Goal: Transaction & Acquisition: Purchase product/service

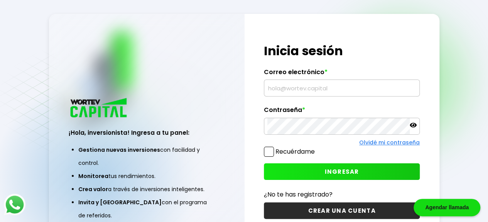
type input "[EMAIL_ADDRESS][DOMAIN_NAME]"
click at [353, 165] on button "INGRESAR" at bounding box center [342, 171] width 156 height 17
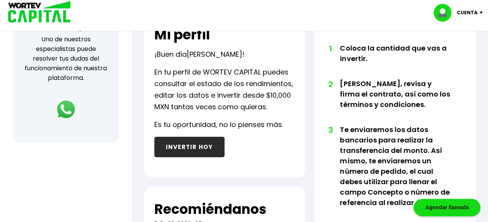
scroll to position [286, 0]
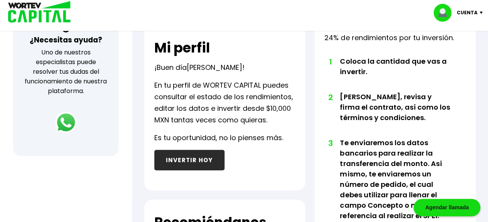
click at [187, 161] on button "INVERTIR HOY" at bounding box center [189, 160] width 70 height 20
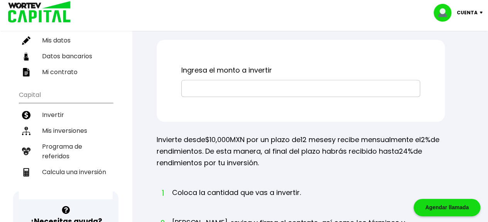
scroll to position [110, 0]
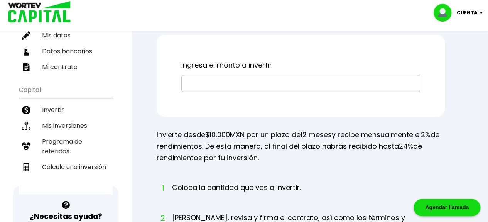
click at [231, 83] on input "text" at bounding box center [301, 83] width 232 height 16
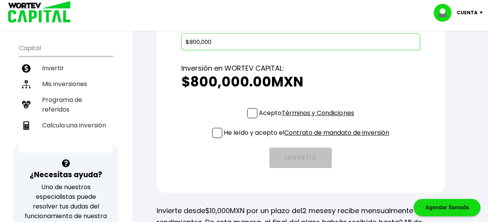
scroll to position [163, 0]
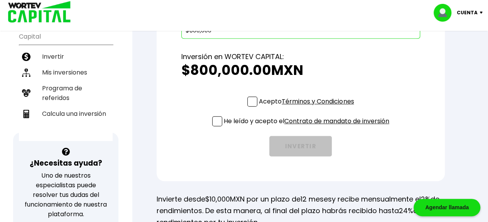
type input "$800,000"
click at [247, 100] on span at bounding box center [252, 101] width 10 height 10
click at [308, 107] on input "Acepto Términos y Condiciones" at bounding box center [308, 107] width 0 height 0
click at [212, 121] on span at bounding box center [217, 121] width 10 height 10
click at [308, 127] on input "He leído y acepto el Contrato de mandato de inversión" at bounding box center [308, 127] width 0 height 0
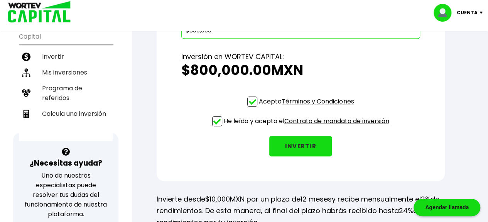
click at [293, 147] on button "INVERTIR" at bounding box center [300, 146] width 62 height 20
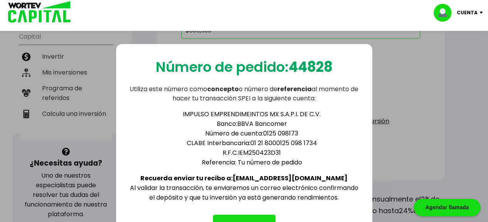
click at [399, 158] on div "Número de pedido: 44828 Utiliza este número como concepto o número de referenci…" at bounding box center [244, 136] width 488 height 222
click at [251, 217] on button "ENTENDIDO" at bounding box center [244, 224] width 62 height 20
